Goal: Task Accomplishment & Management: Manage account settings

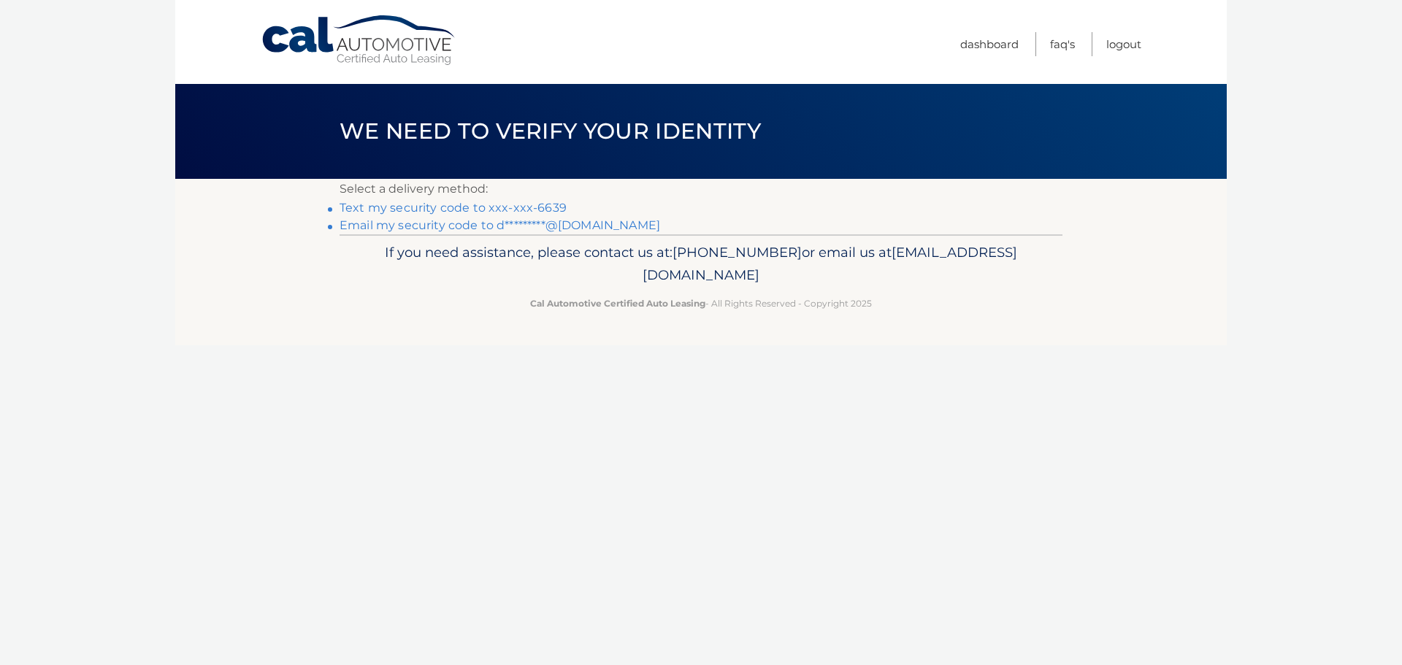
click at [507, 207] on link "Text my security code to xxx-xxx-6639" at bounding box center [452, 208] width 227 height 14
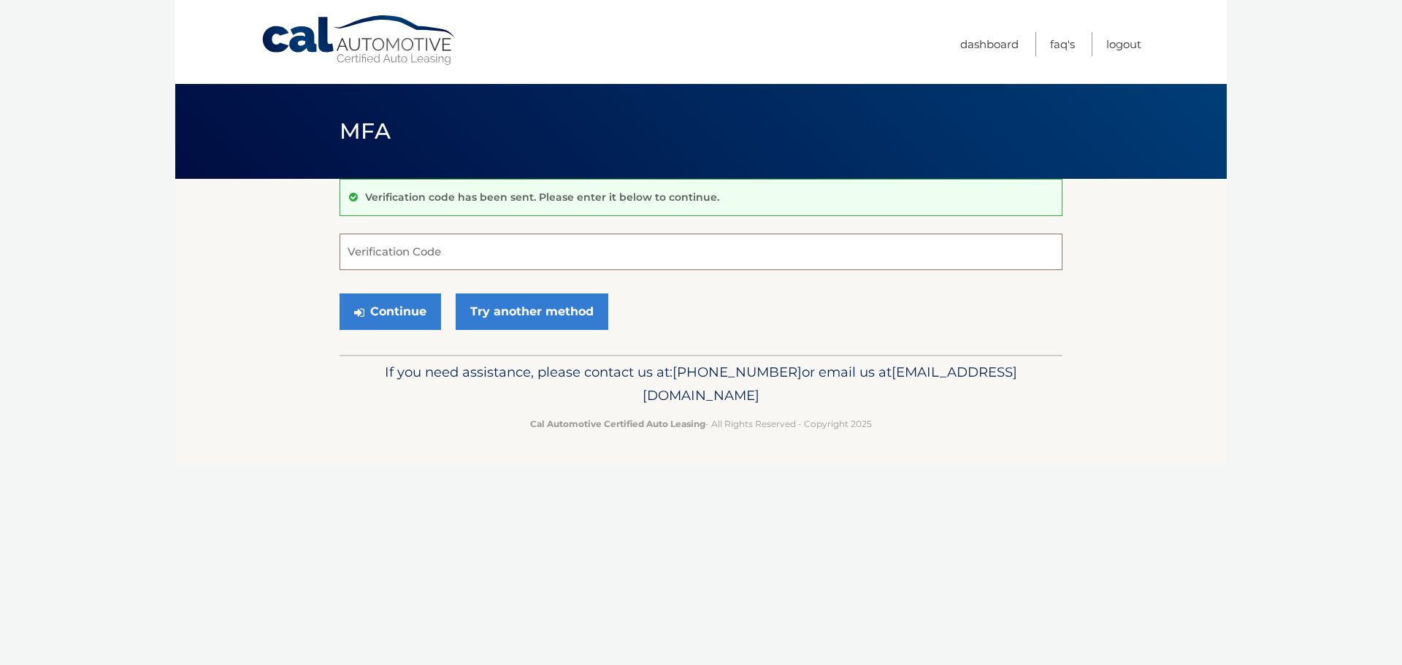
click at [481, 246] on input "Verification Code" at bounding box center [700, 252] width 723 height 37
click at [499, 254] on input "Verification Code" at bounding box center [700, 252] width 723 height 37
type input "574683"
click at [339, 294] on button "Continue" at bounding box center [389, 312] width 101 height 37
click at [394, 299] on button "Continue" at bounding box center [389, 312] width 101 height 37
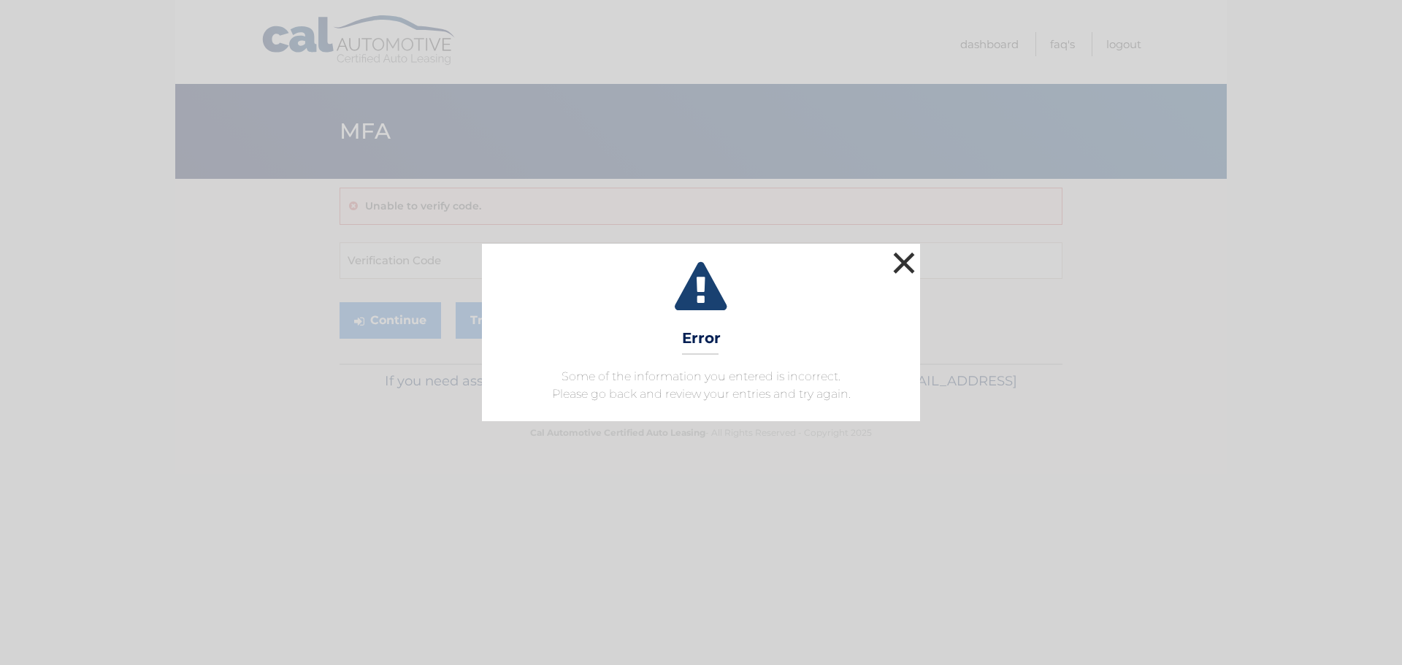
click at [900, 260] on button "×" at bounding box center [903, 262] width 29 height 29
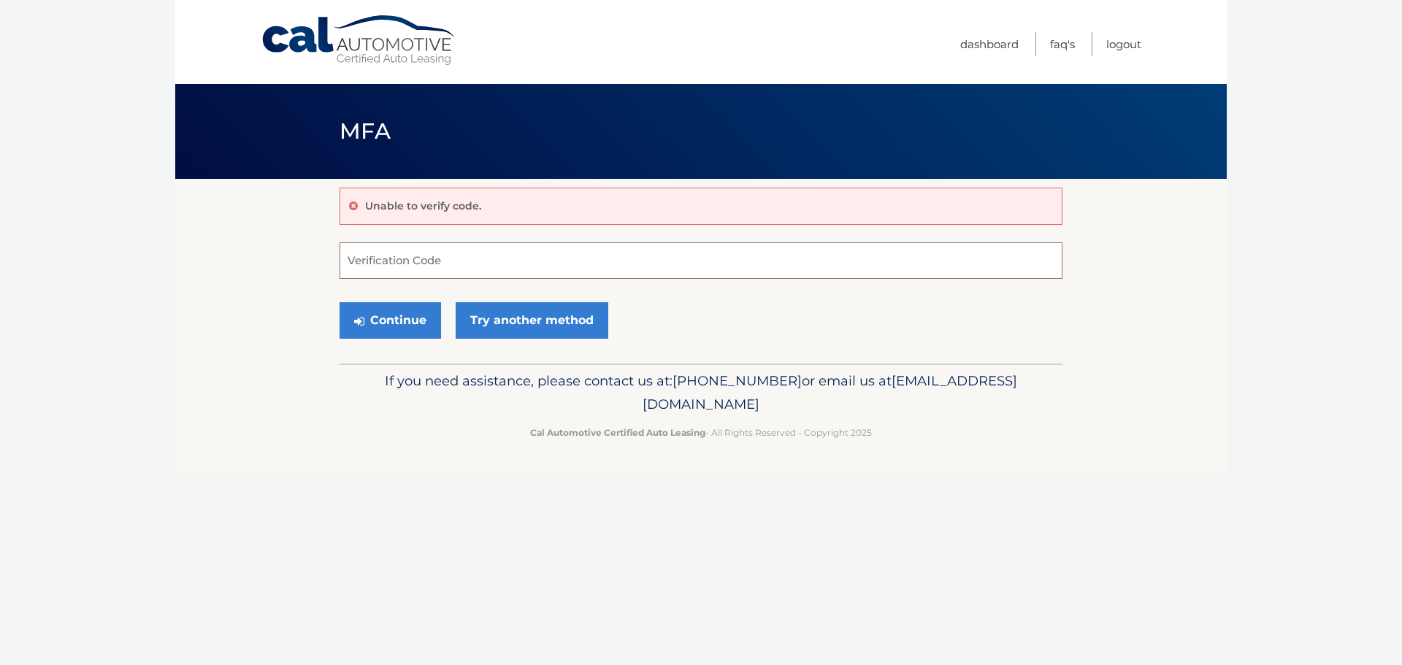
click at [590, 254] on input "Verification Code" at bounding box center [700, 260] width 723 height 37
type input "574683"
click at [402, 323] on button "Continue" at bounding box center [389, 320] width 101 height 37
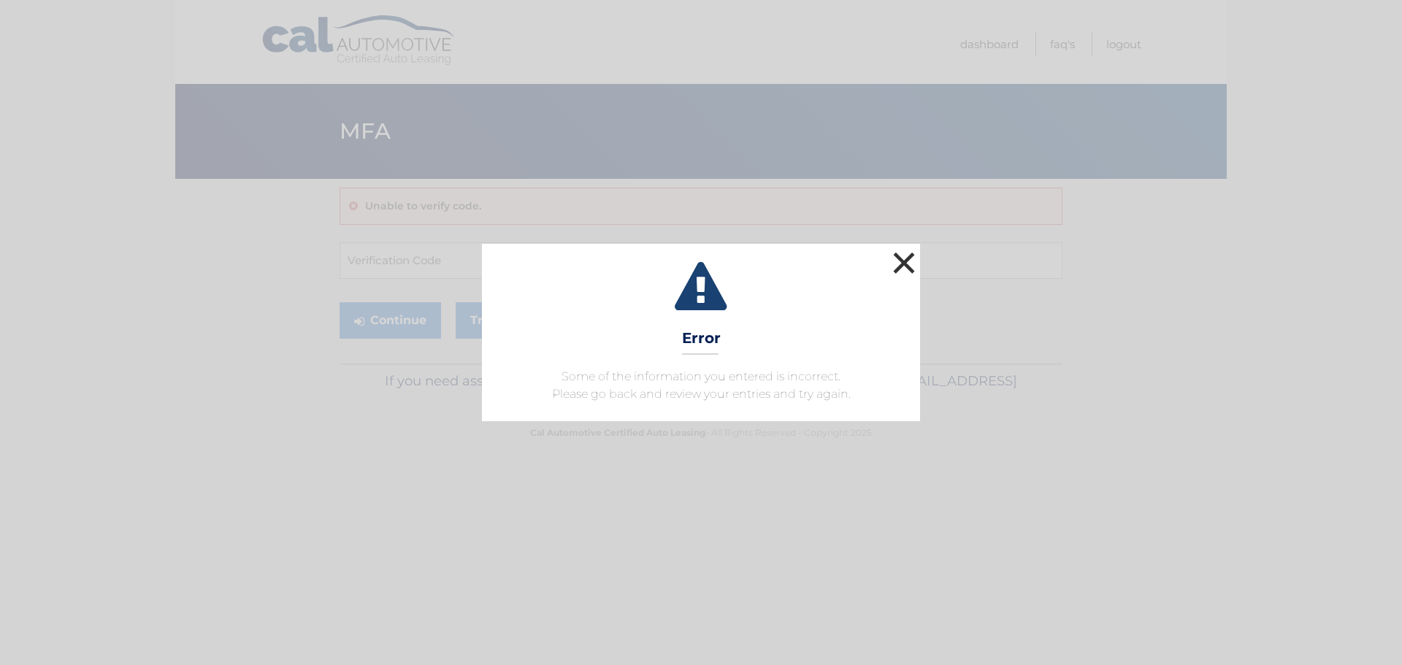
click at [905, 261] on button "×" at bounding box center [903, 262] width 29 height 29
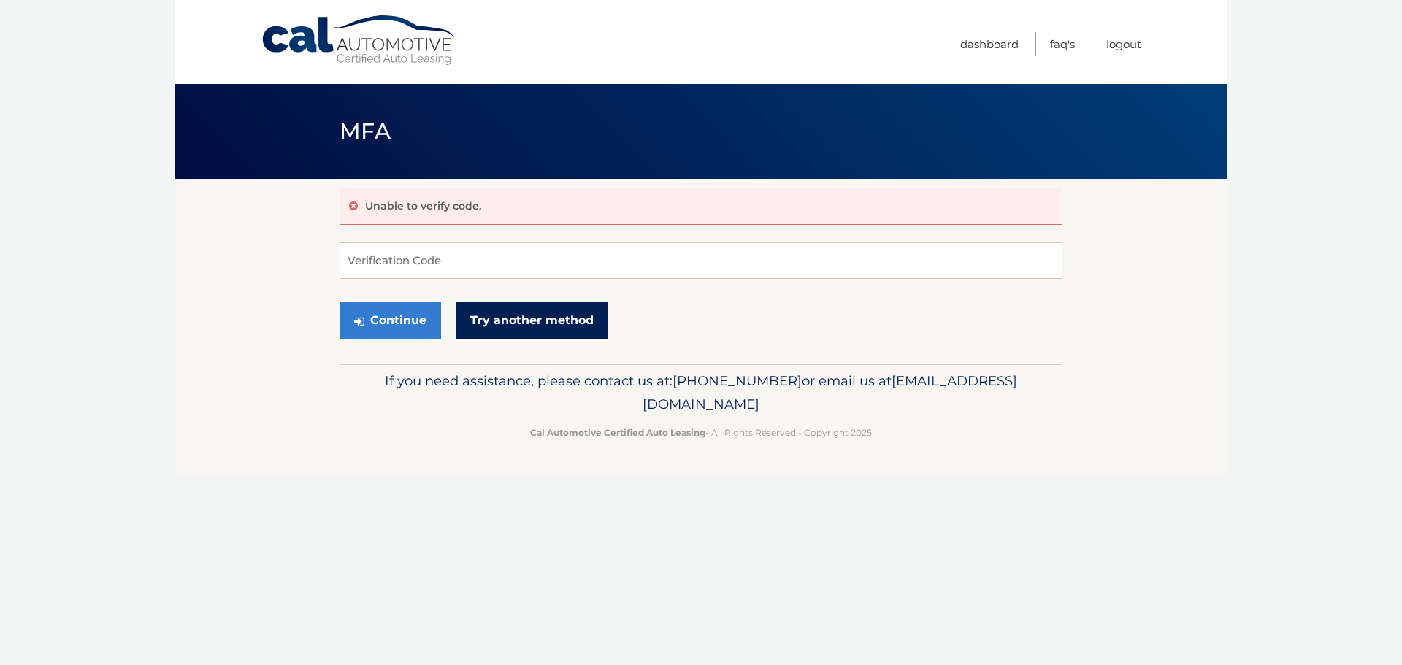
click at [516, 331] on link "Try another method" at bounding box center [532, 320] width 153 height 37
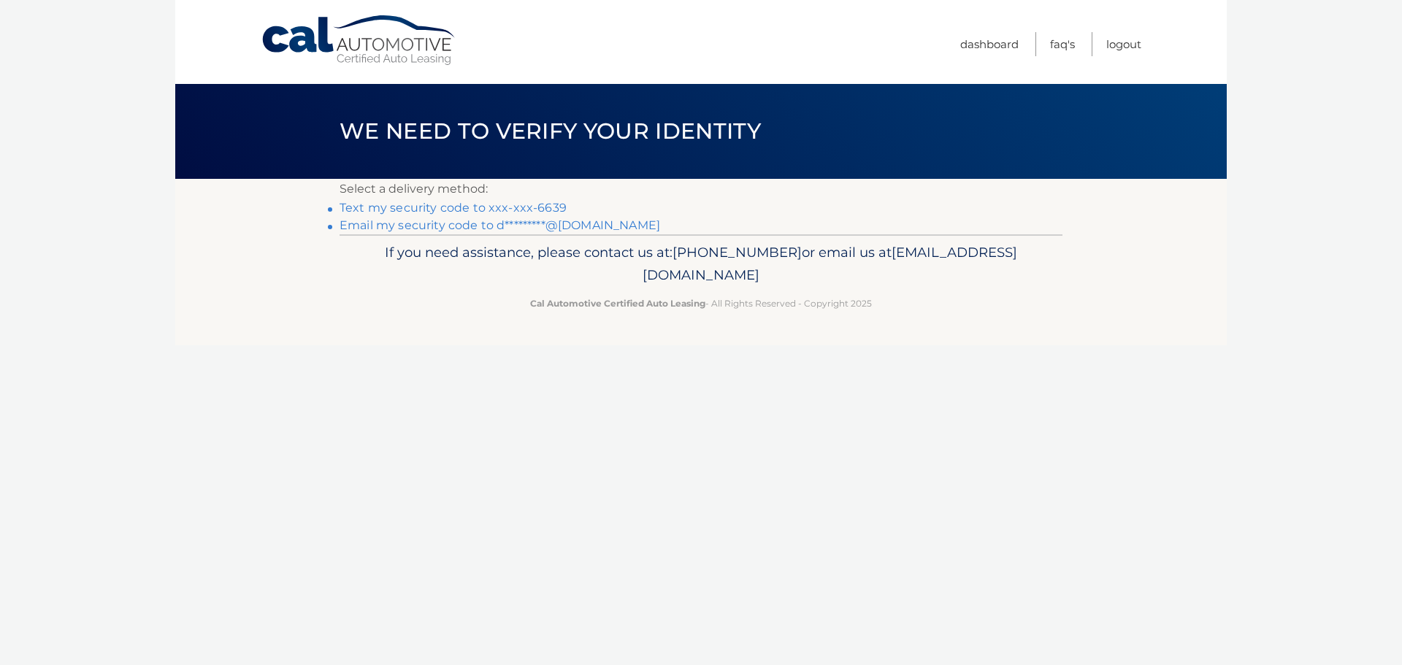
click at [507, 229] on link "Email my security code to d*********@[DOMAIN_NAME]" at bounding box center [499, 225] width 321 height 14
